Goal: Task Accomplishment & Management: Complete application form

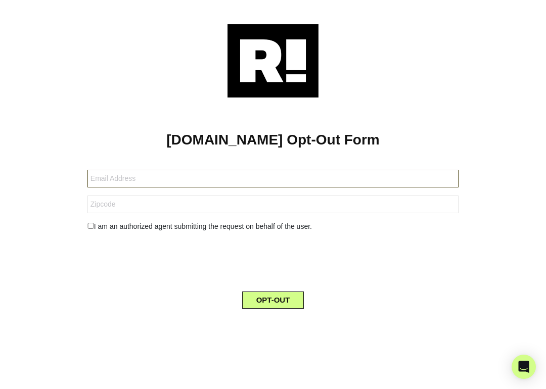
click at [145, 176] on input "text" at bounding box center [273, 179] width 371 height 18
click at [120, 183] on input "text" at bounding box center [273, 179] width 371 height 18
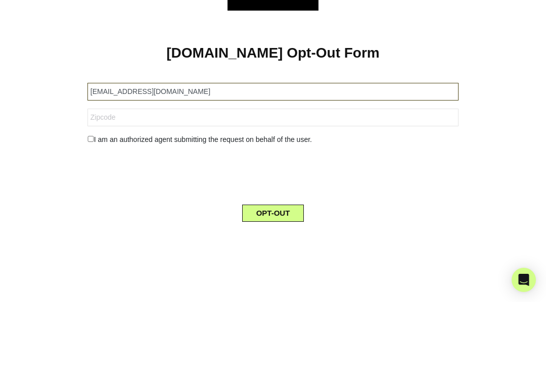
type input "jimmydbeach123@gmail.com"
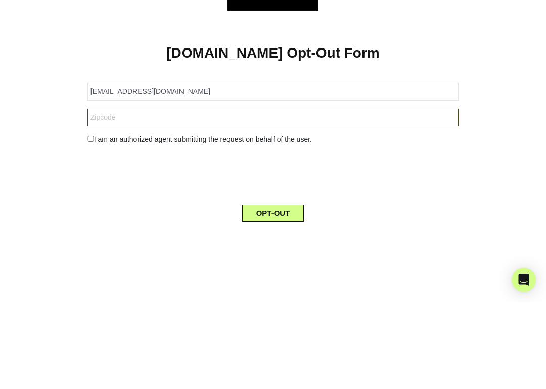
click at [123, 196] on input "text" at bounding box center [273, 205] width 371 height 18
type input "23451"
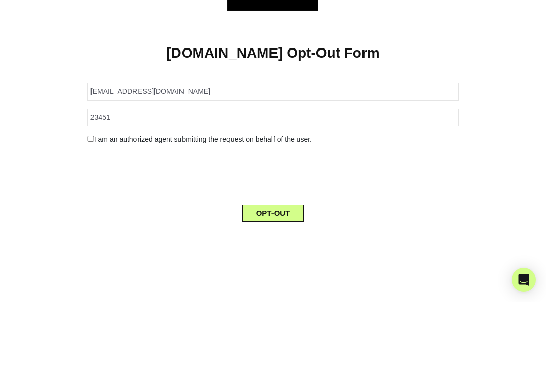
click at [94, 223] on input "checkbox" at bounding box center [91, 226] width 7 height 6
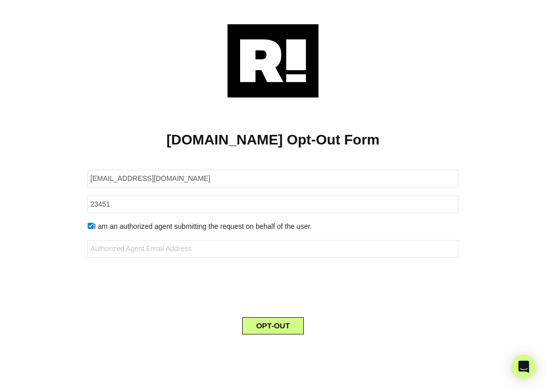
click at [94, 228] on input "checkbox" at bounding box center [91, 226] width 7 height 6
checkbox input "false"
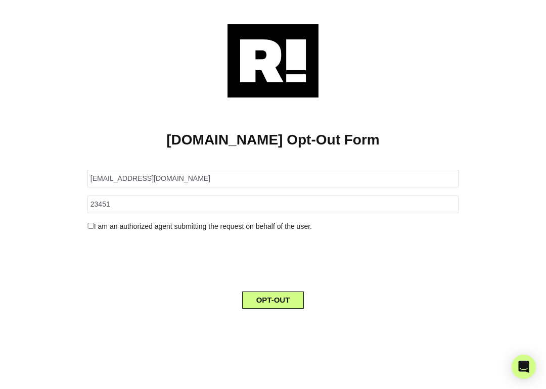
click at [276, 301] on button "OPT-OUT" at bounding box center [273, 300] width 62 height 17
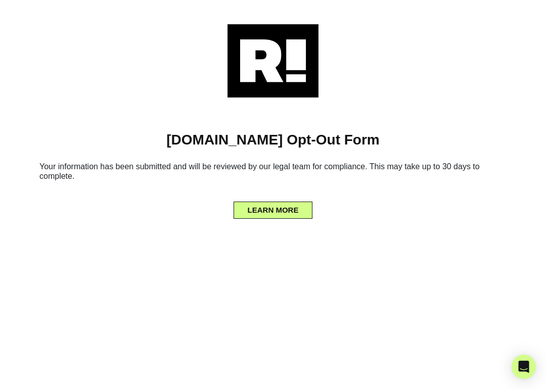
click at [50, 10] on div "[DOMAIN_NAME] Opt-Out Form Your information has been submitted and will be revi…" at bounding box center [273, 124] width 546 height 248
click at [42, 7] on div "[DOMAIN_NAME] Opt-Out Form Your information has been submitted and will be revi…" at bounding box center [273, 124] width 546 height 248
